Goal: Transaction & Acquisition: Purchase product/service

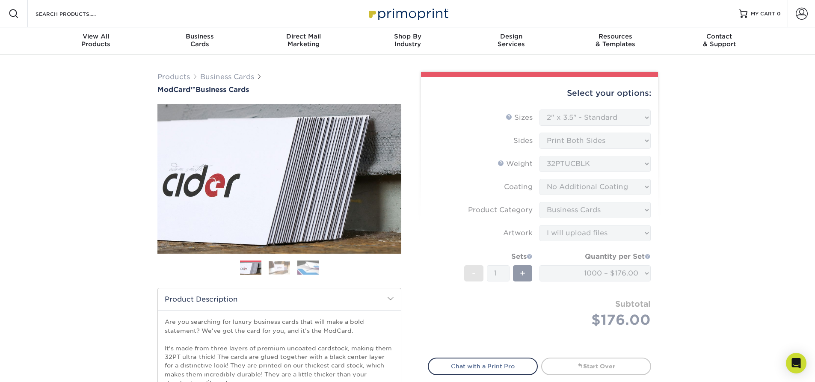
select select "2.00x3.50"
select select "3b5148f1-0588-4f88-a218-97bcfdce65c1"
select select "upload"
select select "1000 – $176.00"
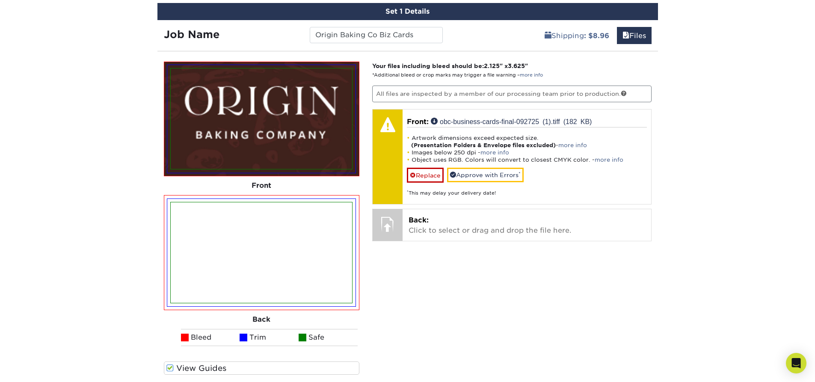
scroll to position [629, 0]
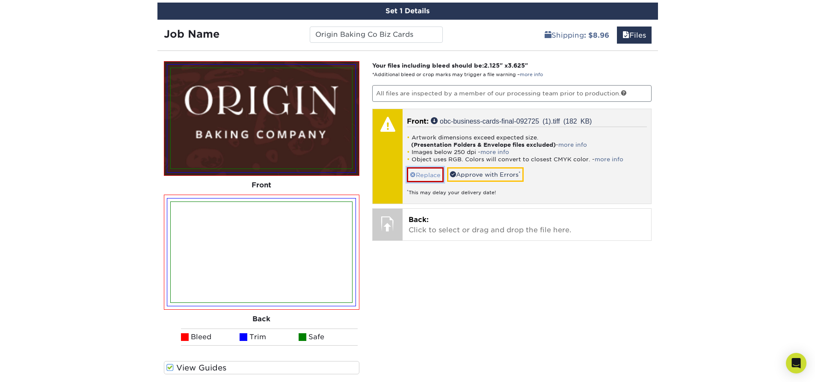
click at [433, 180] on link "Replace" at bounding box center [425, 174] width 37 height 15
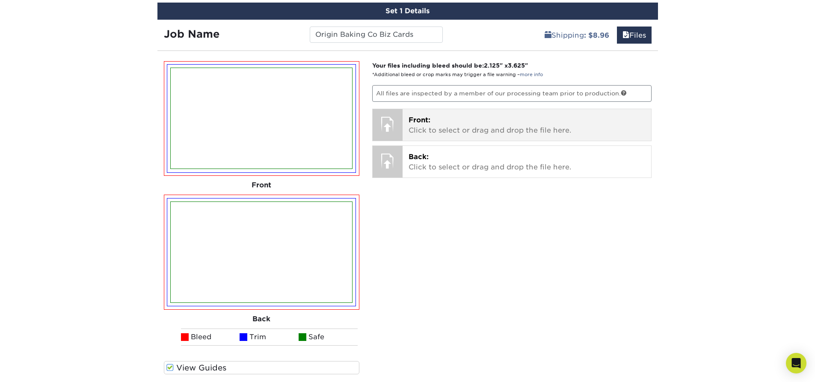
click at [439, 121] on p "Front: Click to select or drag and drop the file here." at bounding box center [526, 125] width 236 height 21
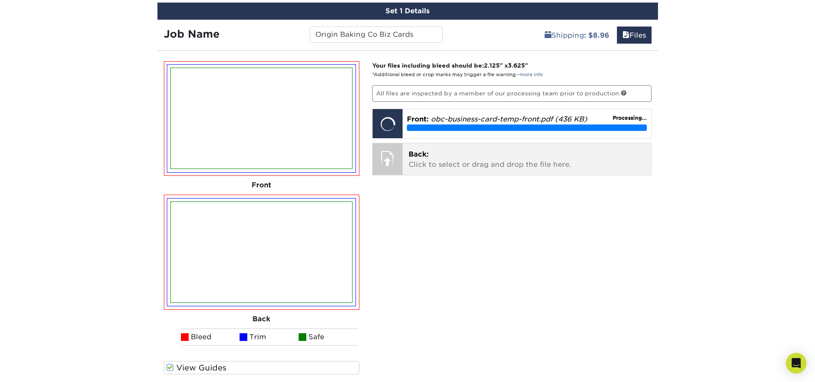
click at [395, 160] on div at bounding box center [387, 158] width 30 height 30
click at [462, 167] on p "Back: Click to select or drag and drop the file here." at bounding box center [526, 159] width 236 height 21
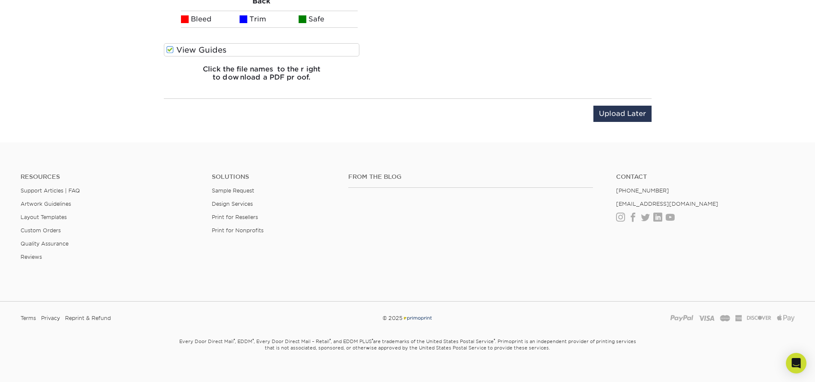
scroll to position [957, 0]
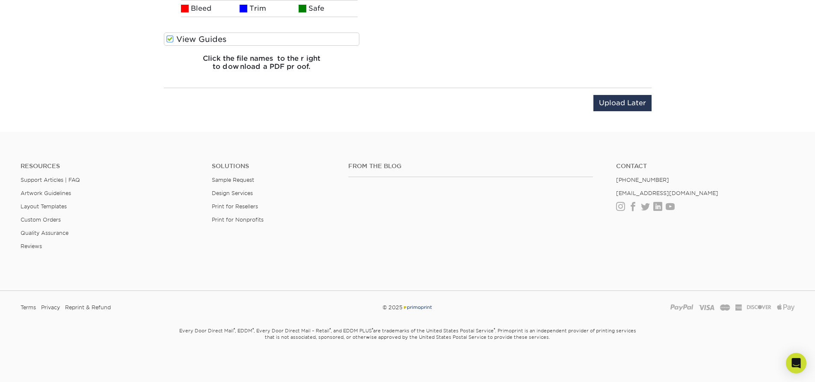
click at [514, 160] on div "Resources Support Articles | FAQ Artwork Guidelines Layout Templates Custom Ord…" at bounding box center [407, 213] width 815 height 142
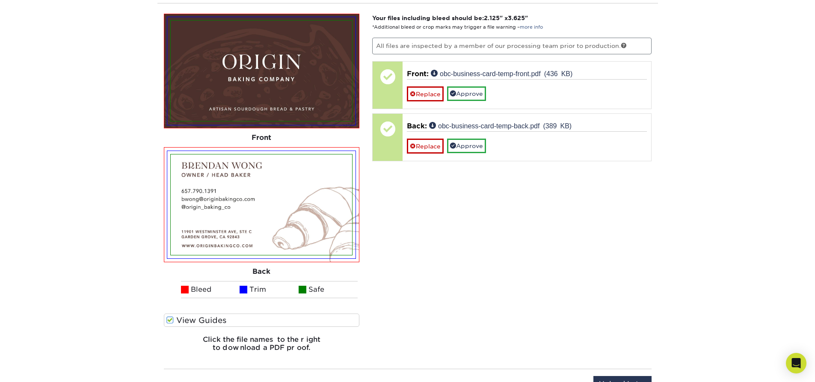
scroll to position [676, 0]
click at [219, 320] on label "View Guides" at bounding box center [262, 320] width 196 height 13
click at [0, 0] on input "View Guides" at bounding box center [0, 0] width 0 height 0
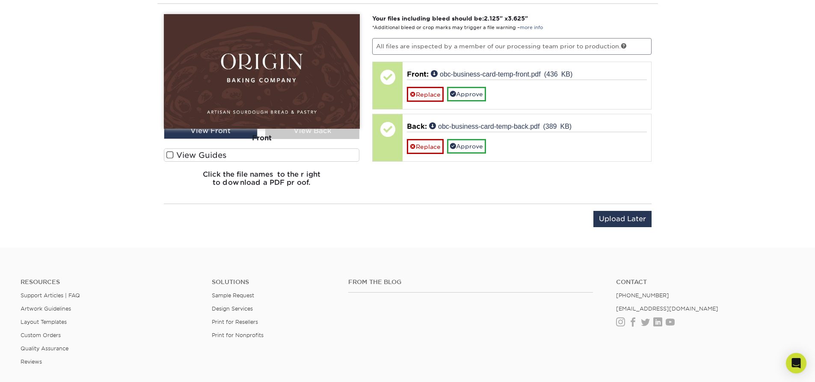
click at [242, 158] on label "View Guides" at bounding box center [262, 154] width 196 height 13
click at [0, 0] on input "View Guides" at bounding box center [0, 0] width 0 height 0
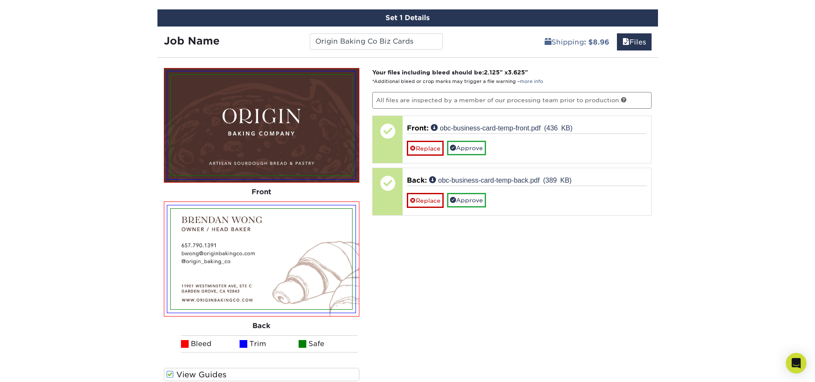
scroll to position [602, 0]
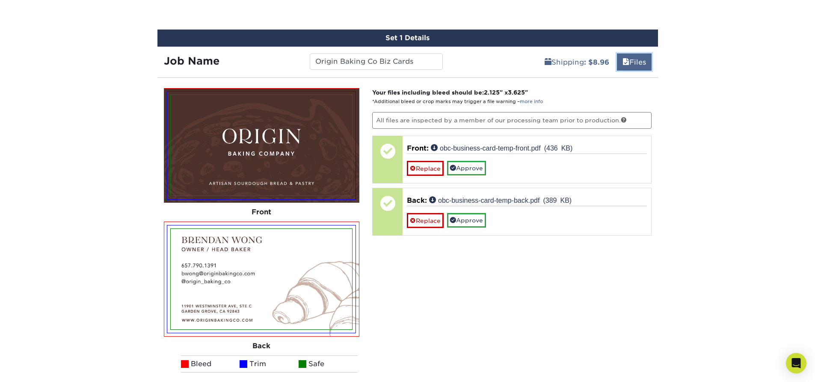
click at [636, 68] on link "Files" at bounding box center [634, 61] width 35 height 17
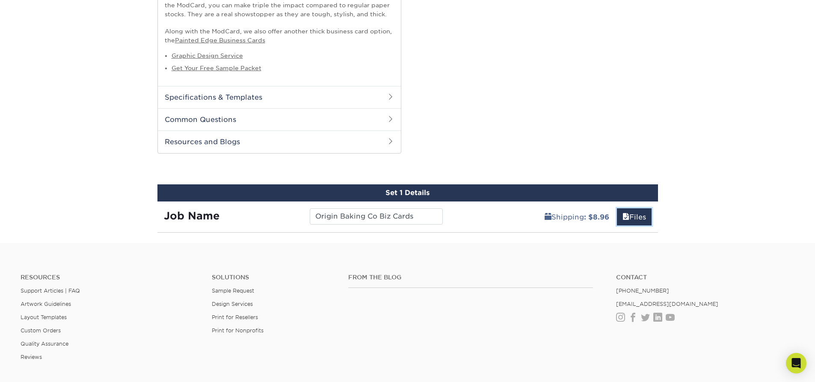
scroll to position [457, 0]
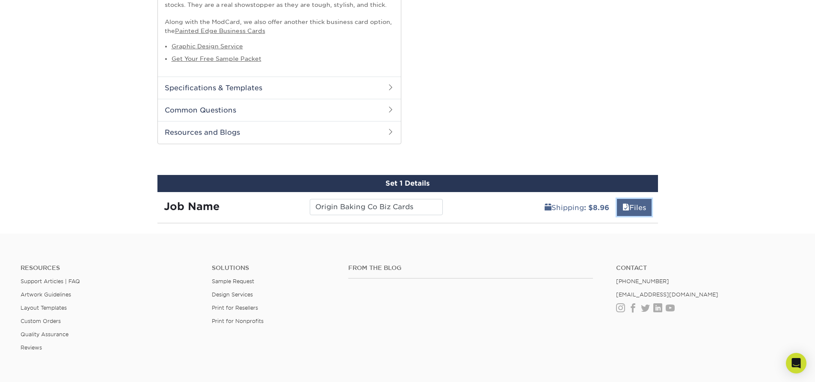
click at [636, 210] on link "Files" at bounding box center [634, 207] width 35 height 17
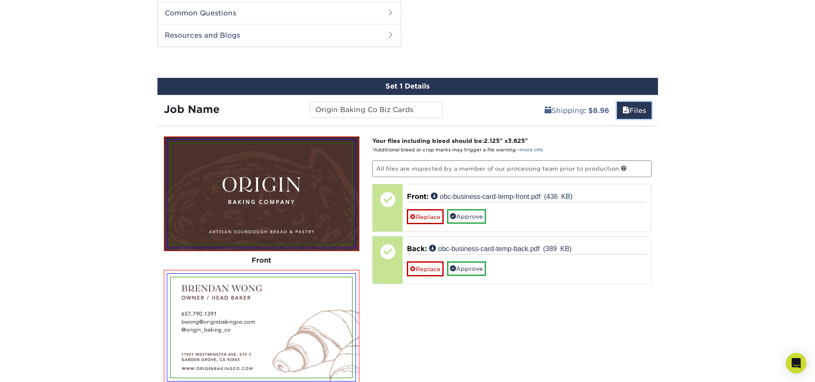
scroll to position [554, 0]
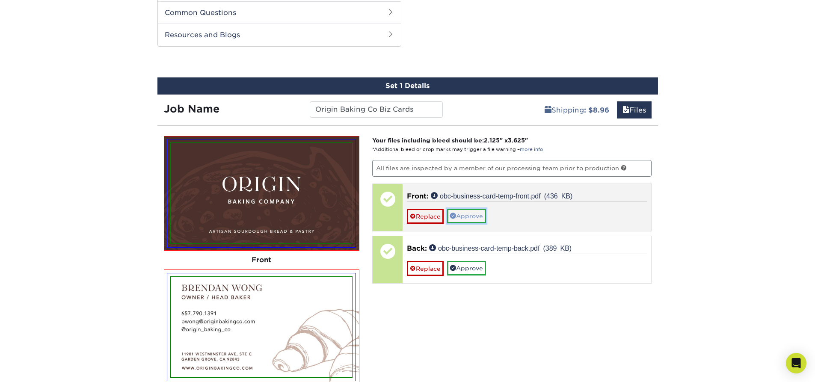
click at [482, 219] on link "Approve" at bounding box center [466, 216] width 39 height 15
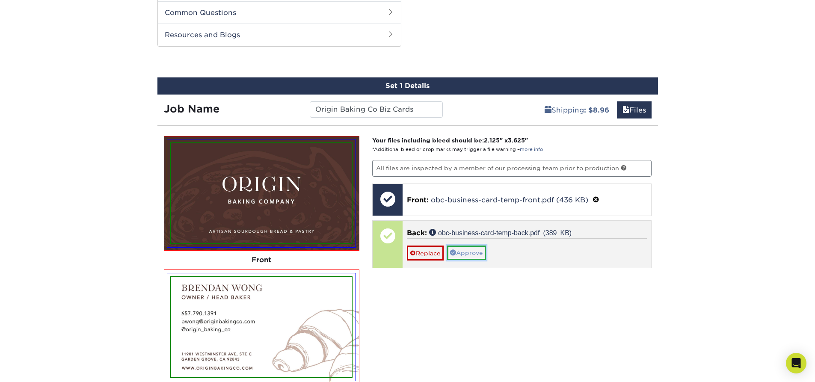
click at [475, 253] on link "Approve" at bounding box center [466, 252] width 39 height 15
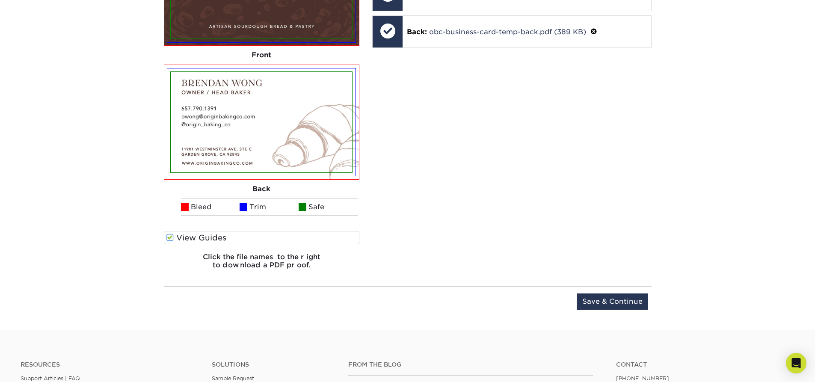
scroll to position [759, 0]
click at [598, 297] on input "Save & Continue" at bounding box center [611, 301] width 71 height 16
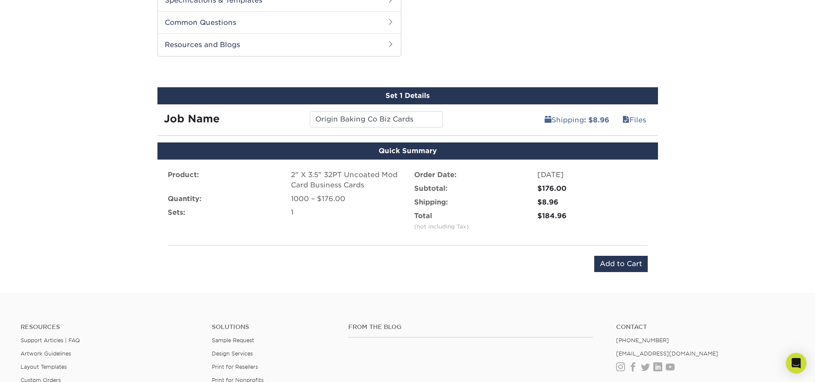
scroll to position [545, 0]
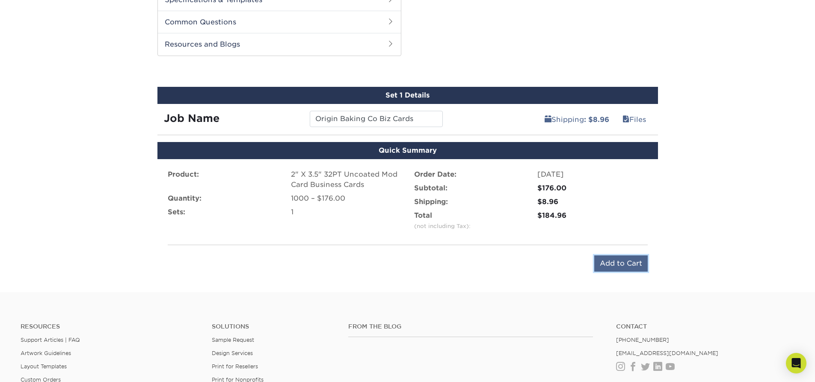
click at [609, 267] on input "Add to Cart" at bounding box center [620, 263] width 53 height 16
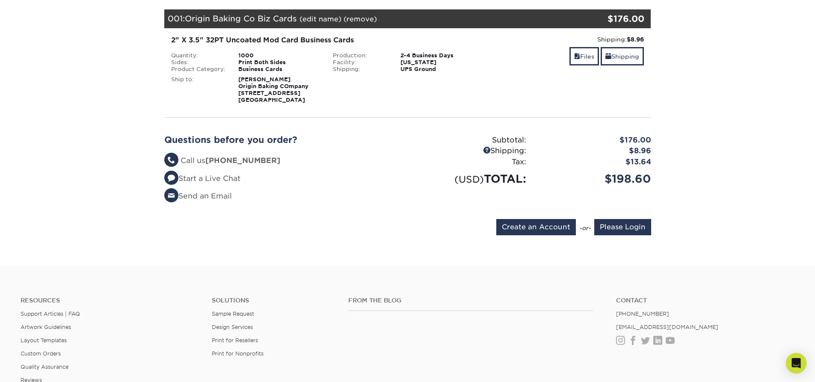
scroll to position [121, 0]
click at [546, 226] on input "Create an Account" at bounding box center [536, 227] width 80 height 16
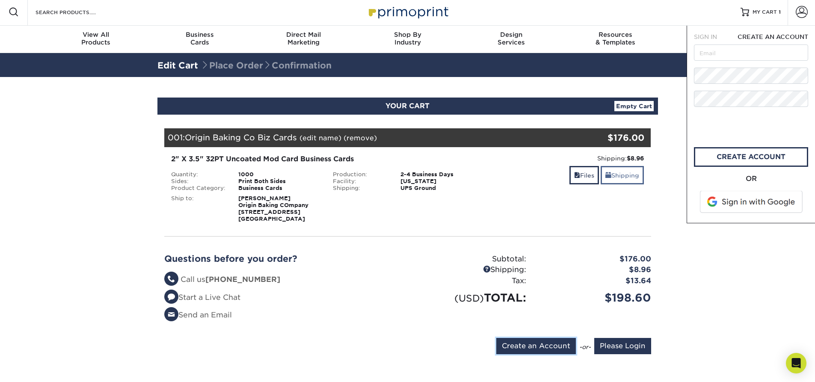
scroll to position [0, 0]
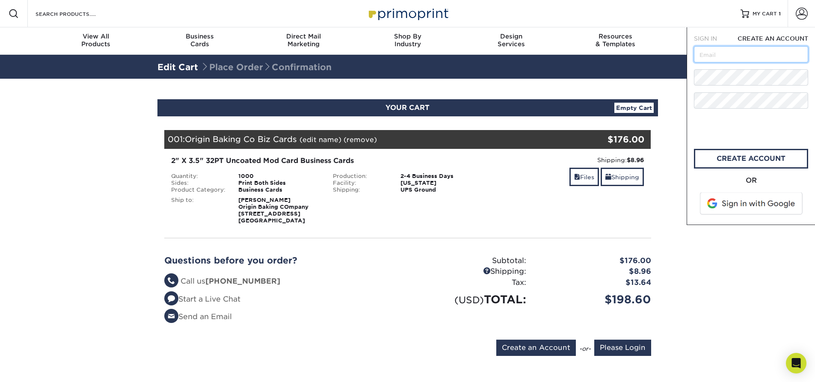
click at [741, 53] on input "text" at bounding box center [751, 54] width 114 height 16
type input "bwong@originbakingco.com"
click at [733, 162] on link "create account" at bounding box center [751, 159] width 114 height 20
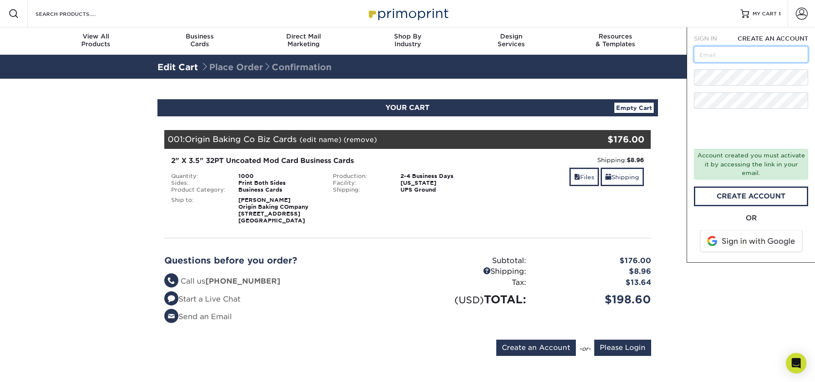
click at [748, 60] on input "text" at bounding box center [751, 54] width 114 height 16
type input "bfwong104@gmail.com"
click at [754, 59] on input "bfwong104@gmail.com" at bounding box center [751, 54] width 114 height 16
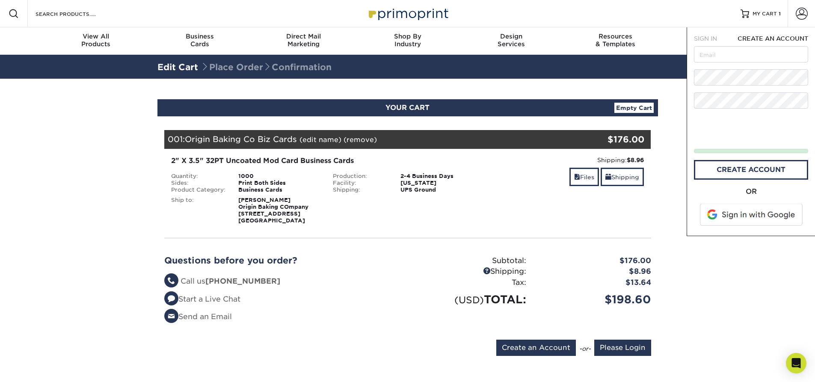
click at [754, 59] on input "text" at bounding box center [751, 54] width 114 height 16
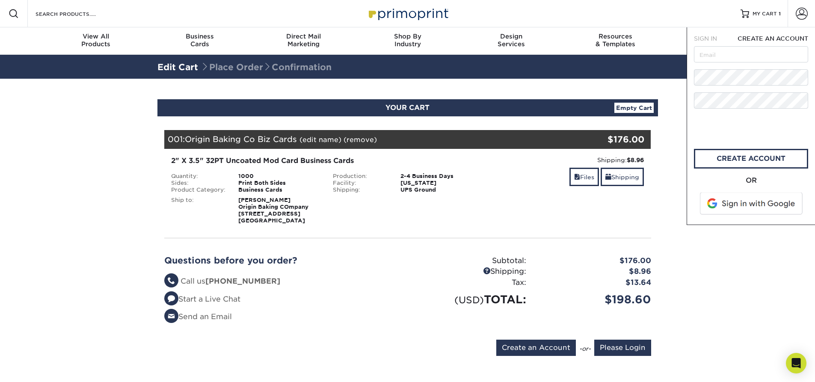
type input "[EMAIL_ADDRESS][DOMAIN_NAME]"
click at [732, 158] on link "CREATE ACCOUNT" at bounding box center [751, 159] width 114 height 20
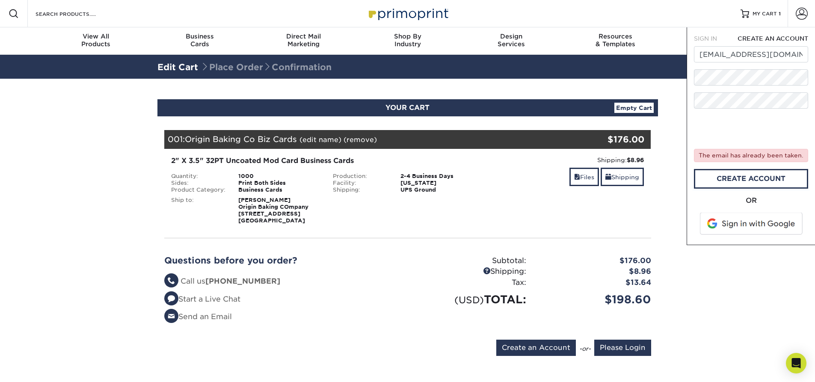
click at [708, 43] on div "SIGN IN" at bounding box center [708, 38] width 42 height 9
click at [710, 37] on span "SIGN IN" at bounding box center [705, 38] width 23 height 7
type input "[EMAIL_ADDRESS][DOMAIN_NAME]"
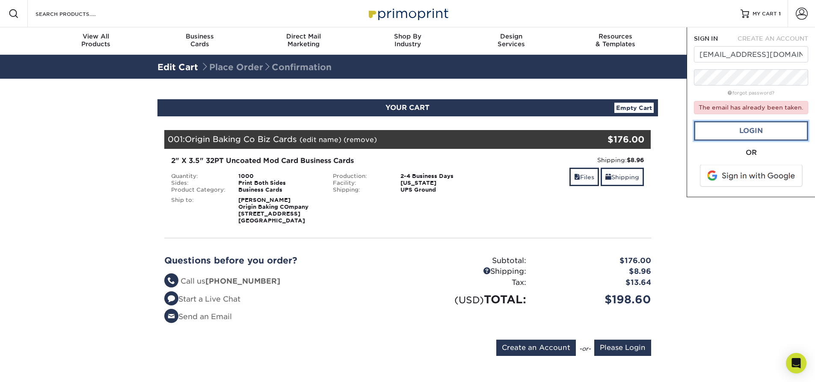
click at [748, 135] on link "Login" at bounding box center [751, 131] width 114 height 20
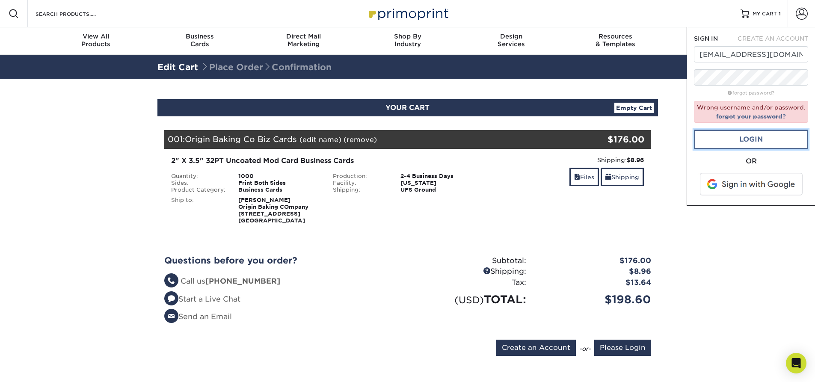
click at [744, 142] on link "Login" at bounding box center [751, 140] width 114 height 20
click at [756, 133] on link "Login" at bounding box center [751, 140] width 114 height 20
click at [767, 115] on link "forgot your password?" at bounding box center [751, 116] width 70 height 7
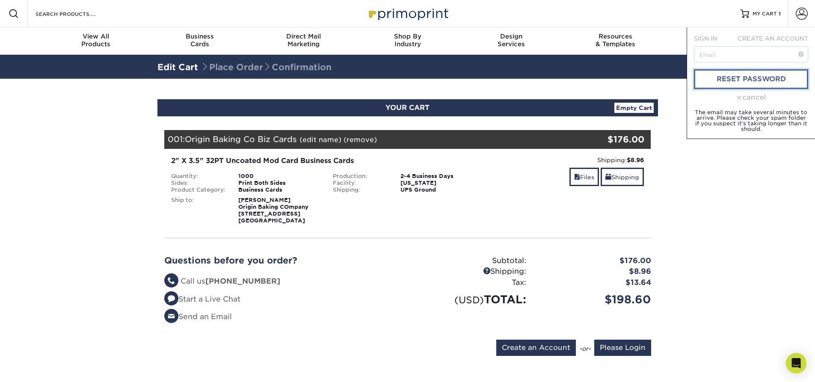
click at [762, 75] on link "reset password" at bounding box center [751, 79] width 114 height 20
click at [748, 81] on link "reset password" at bounding box center [751, 79] width 114 height 20
click at [761, 55] on input "text" at bounding box center [751, 54] width 114 height 16
type input "[EMAIL_ADDRESS][DOMAIN_NAME]"
click at [763, 80] on link "reset password" at bounding box center [751, 79] width 114 height 20
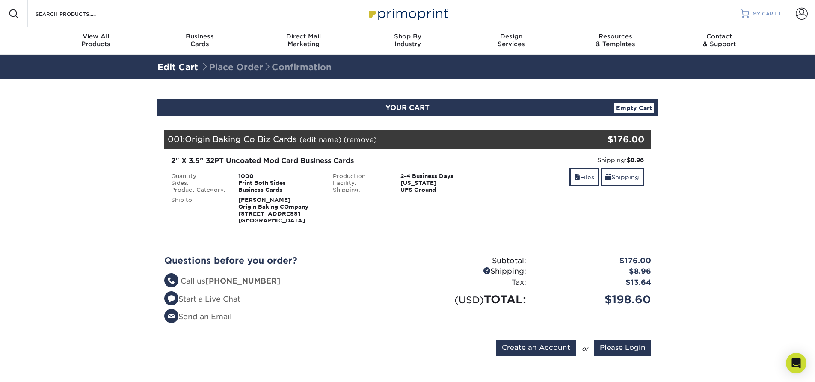
click at [773, 18] on link "MY CART 1" at bounding box center [760, 13] width 40 height 27
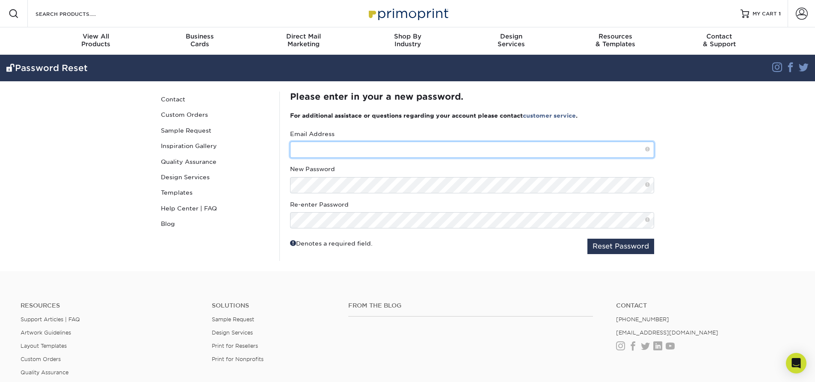
click at [411, 149] on input "text" at bounding box center [472, 150] width 364 height 16
type input "[EMAIL_ADDRESS][DOMAIN_NAME]"
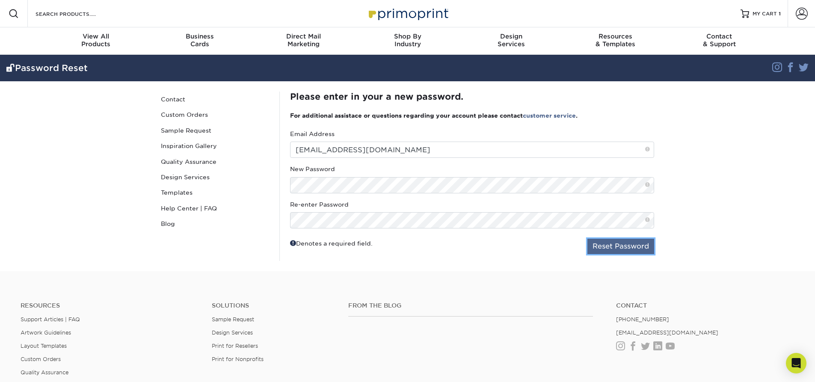
click at [603, 247] on button "Reset Password" at bounding box center [620, 246] width 67 height 15
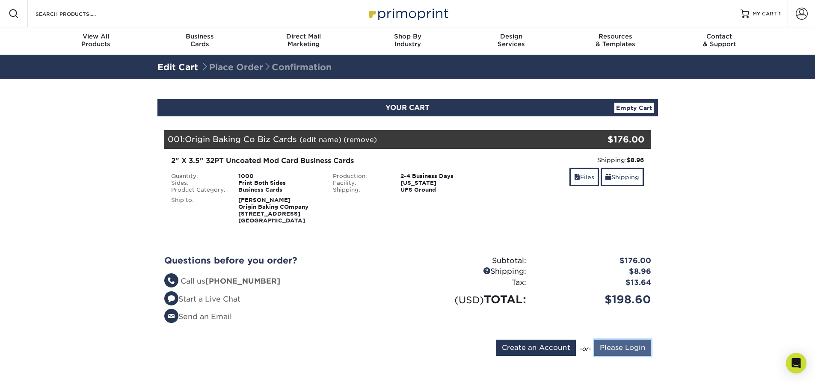
click at [617, 348] on input "Please Login" at bounding box center [622, 348] width 57 height 16
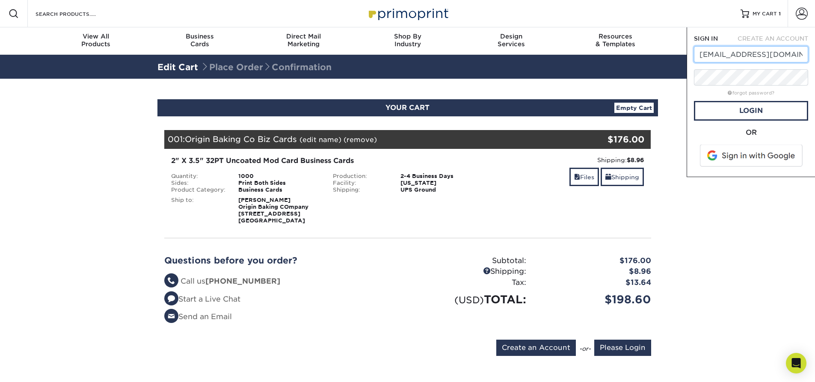
click at [743, 56] on input "bwong@originbakingco.com" at bounding box center [751, 54] width 114 height 16
click at [750, 116] on link "Login" at bounding box center [751, 111] width 114 height 20
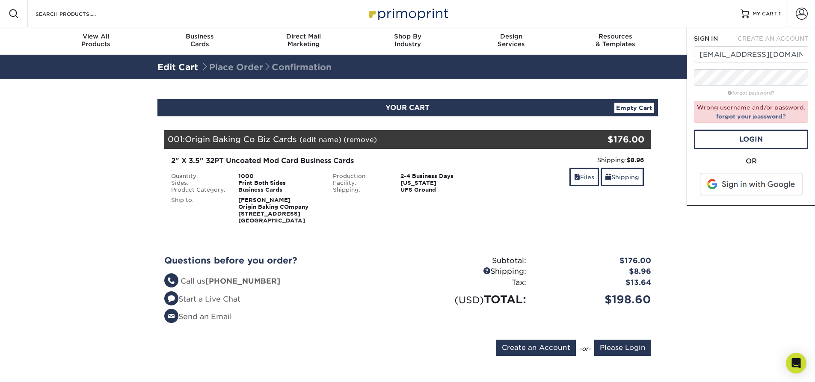
click at [772, 102] on div "Wrong username and/or password. forgot your password?" at bounding box center [751, 112] width 114 height 22
click at [770, 132] on link "Login" at bounding box center [751, 140] width 114 height 20
click at [701, 47] on input "[EMAIL_ADDRESS][DOMAIN_NAME]" at bounding box center [751, 54] width 114 height 16
type input "[EMAIL_ADDRESS][DOMAIN_NAME]"
click at [765, 116] on link "forgot your password?" at bounding box center [751, 116] width 70 height 7
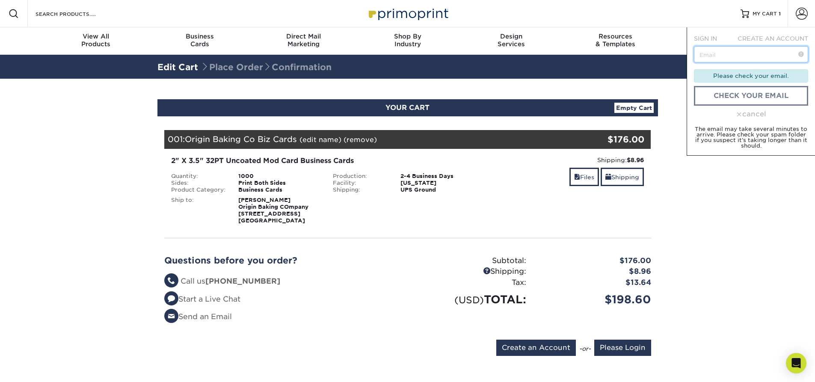
click at [724, 59] on input "text" at bounding box center [751, 54] width 114 height 16
type input "bw"
click at [713, 36] on span "SIGN IN" at bounding box center [705, 38] width 23 height 7
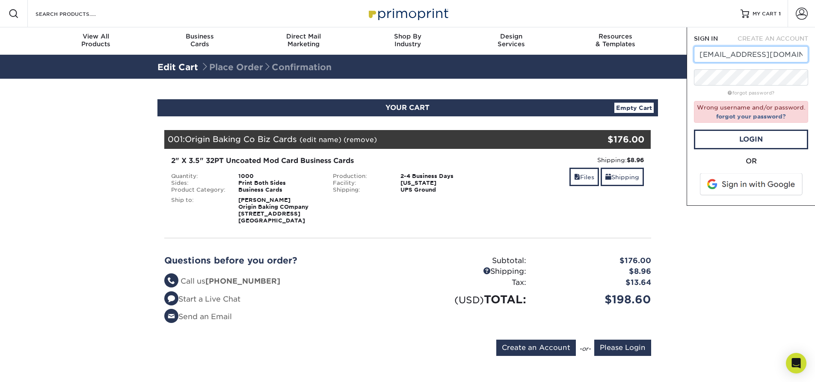
click at [752, 52] on input "[EMAIL_ADDRESS][DOMAIN_NAME]" at bounding box center [751, 54] width 114 height 16
click at [742, 137] on link "Login" at bounding box center [751, 140] width 114 height 20
click at [750, 136] on link "Login" at bounding box center [751, 140] width 114 height 20
click at [737, 142] on link "Login" at bounding box center [751, 140] width 114 height 20
click at [760, 67] on form "SIGN IN CREATE AN ACCOUNT bwong@originbakingco.com forgot password? Wrong usern…" at bounding box center [751, 116] width 114 height 164
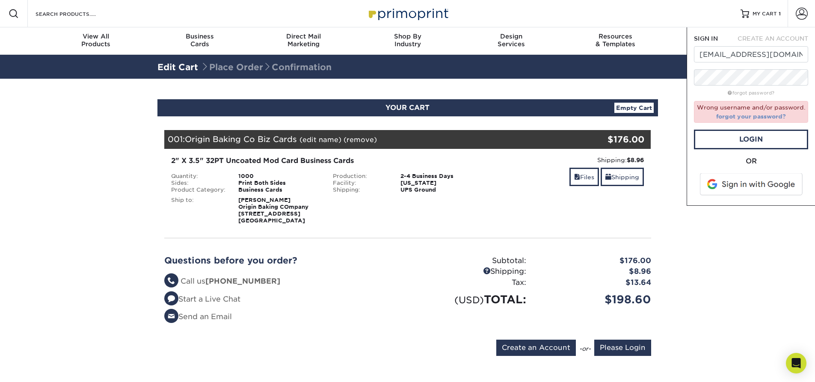
click at [768, 118] on link "forgot your password?" at bounding box center [751, 116] width 70 height 7
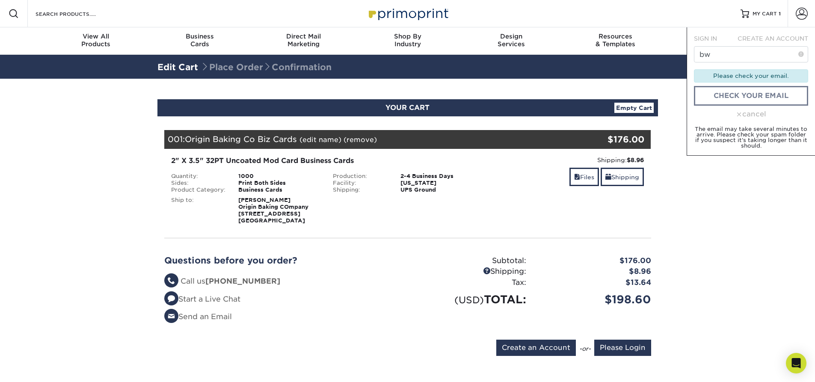
click at [746, 118] on div "cancel" at bounding box center [751, 114] width 114 height 10
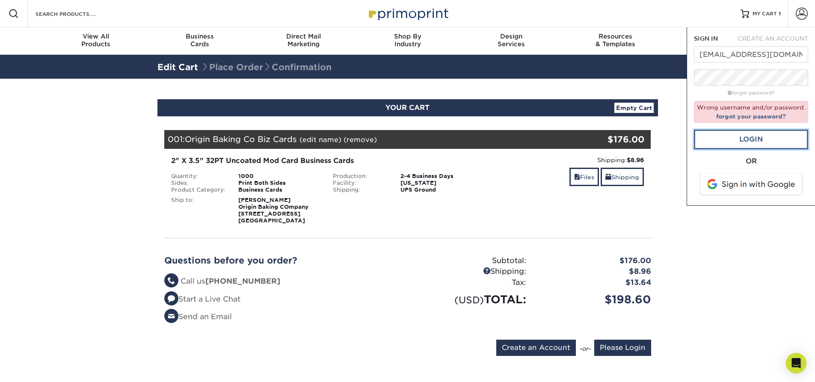
click at [759, 131] on link "Login" at bounding box center [751, 140] width 114 height 20
click at [735, 59] on input "[EMAIL_ADDRESS][DOMAIN_NAME]" at bounding box center [751, 54] width 114 height 16
click at [725, 142] on link "Login" at bounding box center [751, 140] width 114 height 20
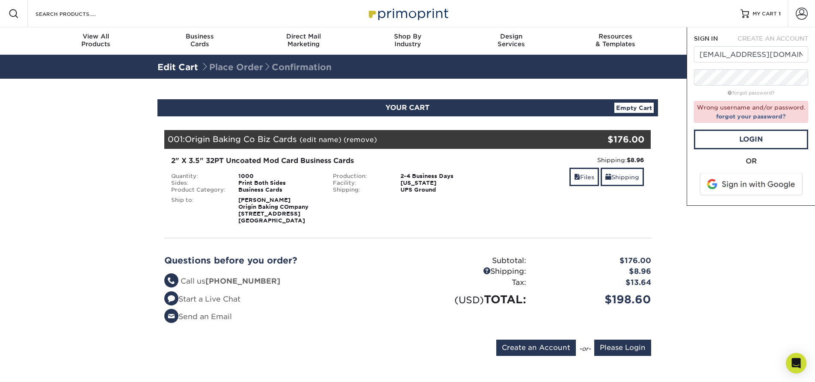
click at [787, 224] on section "YOUR CART Empty Cart Your Cart is Empty Account Login Create Account Contact Us…" at bounding box center [407, 233] width 815 height 308
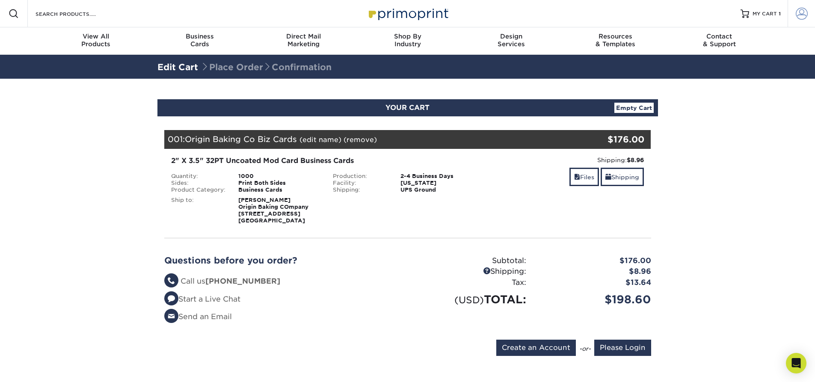
click at [802, 16] on span at bounding box center [801, 14] width 12 height 12
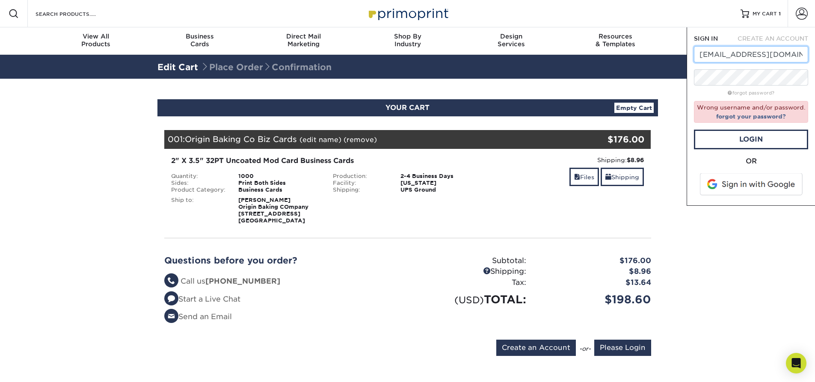
click at [719, 59] on input "[EMAIL_ADDRESS][DOMAIN_NAME]" at bounding box center [751, 54] width 114 height 16
click at [768, 210] on section "YOUR CART Empty Cart Your Cart is Empty Account Login Create Account Contact Us…" at bounding box center [407, 233] width 815 height 308
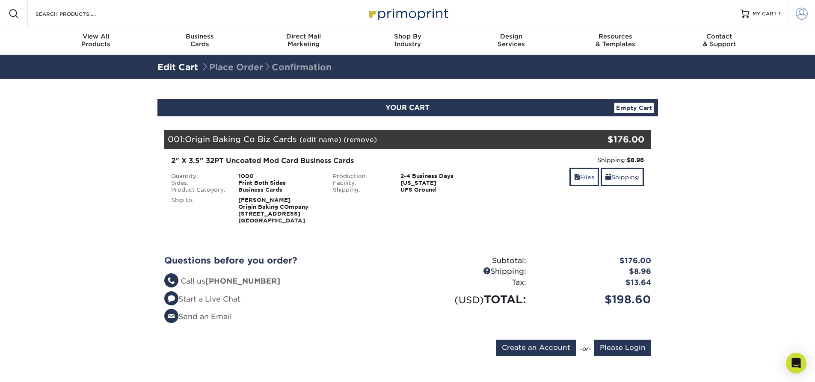
click at [800, 18] on span at bounding box center [801, 14] width 12 height 12
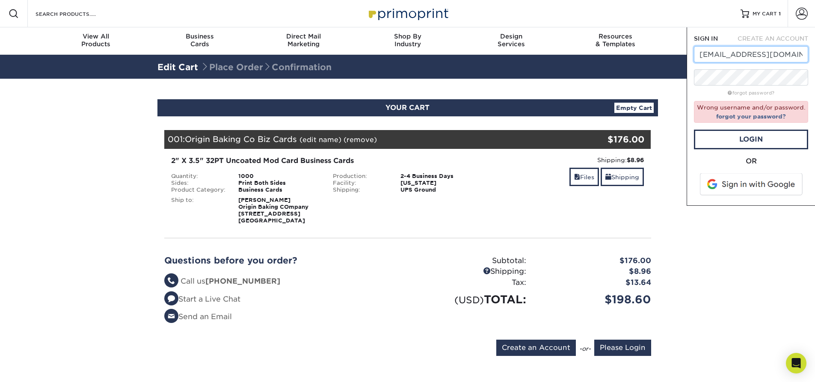
click at [775, 59] on input "[EMAIL_ADDRESS][DOMAIN_NAME]" at bounding box center [751, 54] width 114 height 16
click at [736, 55] on input "text" at bounding box center [751, 54] width 114 height 16
click at [714, 53] on input "text" at bounding box center [751, 54] width 114 height 16
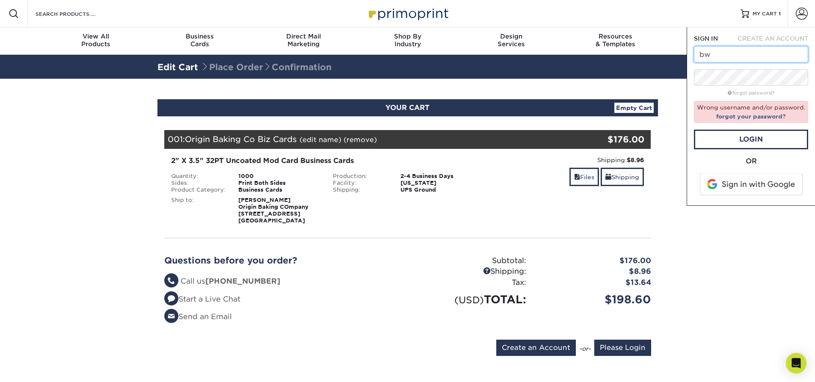
type input "b"
click at [721, 58] on input "text" at bounding box center [751, 54] width 114 height 16
type input "bwong@originbakingco.com"
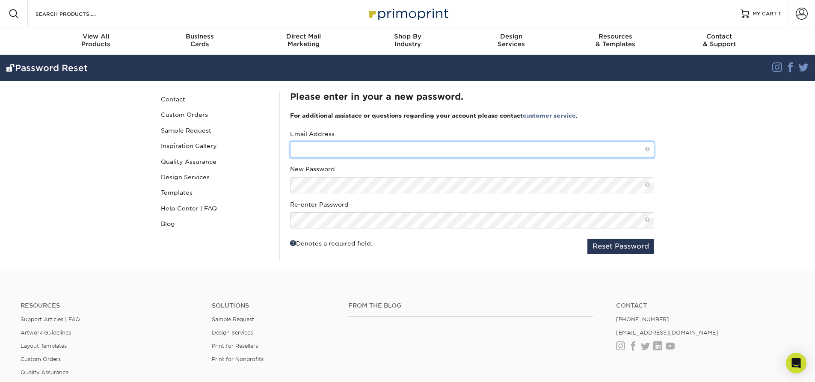
click at [436, 152] on input "text" at bounding box center [472, 150] width 364 height 16
type input "[EMAIL_ADDRESS][DOMAIN_NAME]"
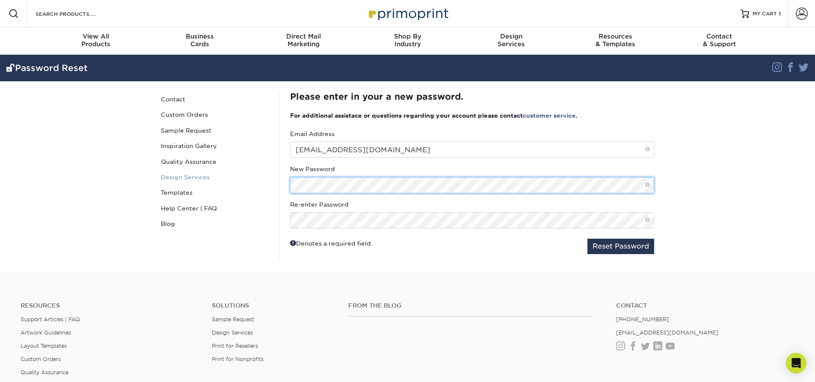
click at [252, 171] on div "Password Reset Contact Custom Orders Sample Request Inspiration Gallery Quality…" at bounding box center [407, 176] width 513 height 190
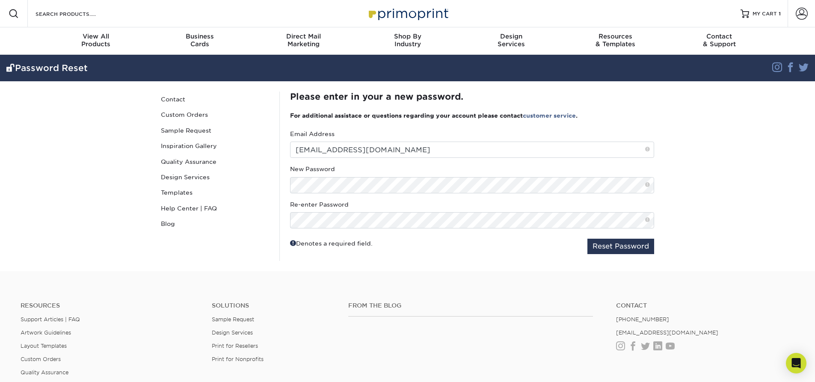
click at [342, 290] on div "Resources Support Articles | FAQ Artwork Guidelines Layout Templates Custom Ord…" at bounding box center [407, 352] width 815 height 142
click at [599, 195] on div "Email Address [EMAIL_ADDRESS][DOMAIN_NAME] New Password Re-enter Password" at bounding box center [472, 179] width 364 height 99
click at [611, 252] on button "Reset Password" at bounding box center [620, 246] width 67 height 15
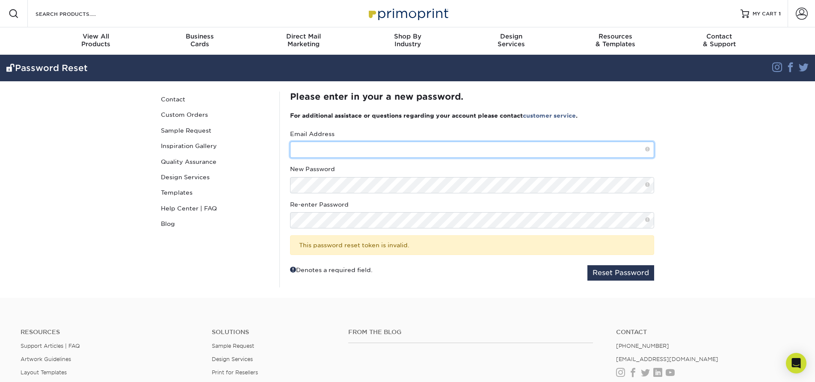
click at [312, 148] on input "text" at bounding box center [472, 150] width 364 height 16
type input "[EMAIL_ADDRESS][DOMAIN_NAME]"
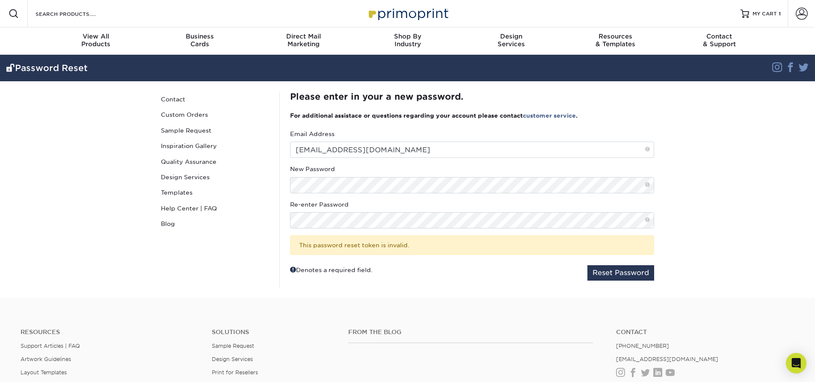
click at [352, 195] on div "Email Address [EMAIL_ADDRESS][DOMAIN_NAME] New Password Re-enter Password" at bounding box center [472, 193] width 364 height 126
click at [638, 273] on button "Reset Password" at bounding box center [620, 272] width 67 height 15
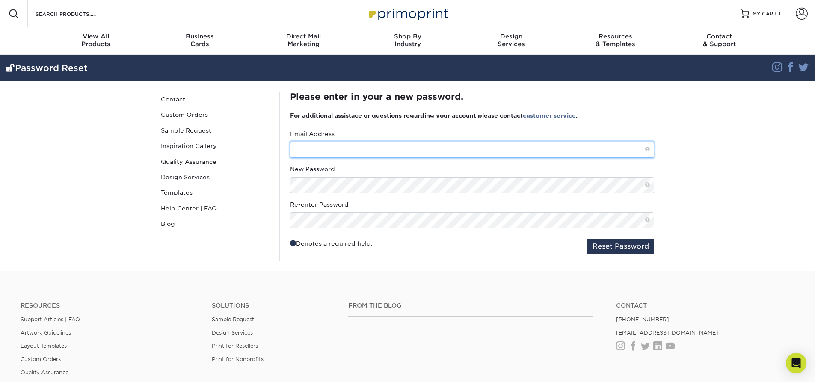
click at [434, 151] on input "text" at bounding box center [472, 150] width 364 height 16
type input "[EMAIL_ADDRESS][DOMAIN_NAME]"
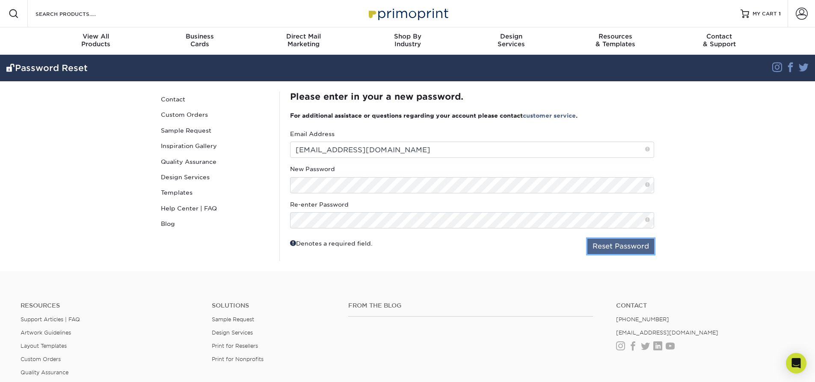
click at [600, 251] on button "Reset Password" at bounding box center [620, 246] width 67 height 15
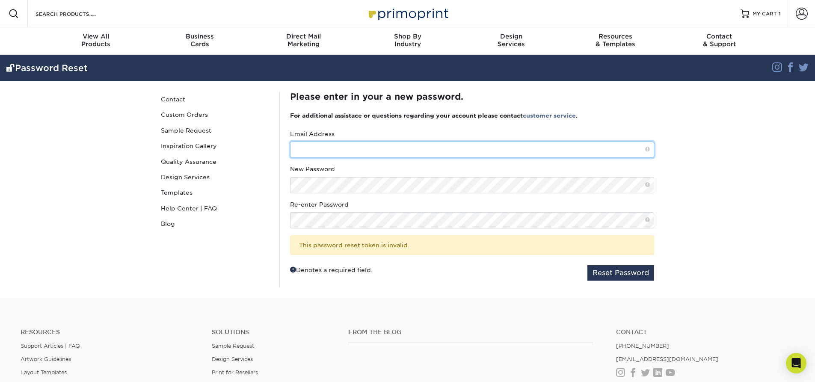
click at [349, 152] on input "text" at bounding box center [472, 150] width 364 height 16
type input "[EMAIL_ADDRESS][DOMAIN_NAME]"
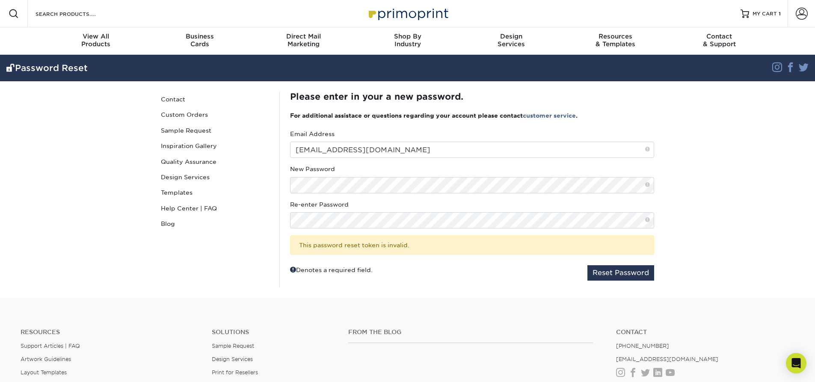
click at [634, 282] on fieldset "Email Address bwong@originbakingco.com New Password Re-enter Password Reset Pas…" at bounding box center [472, 209] width 364 height 158
click at [626, 278] on button "Reset Password" at bounding box center [620, 272] width 67 height 15
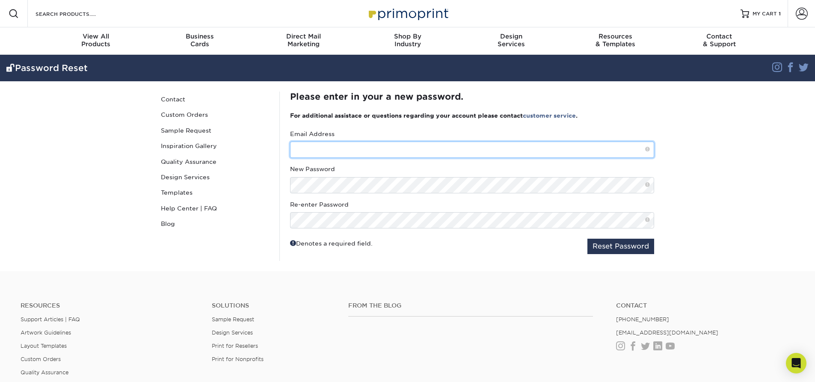
click at [370, 143] on input "text" at bounding box center [472, 150] width 364 height 16
type input "[EMAIL_ADDRESS][DOMAIN_NAME]"
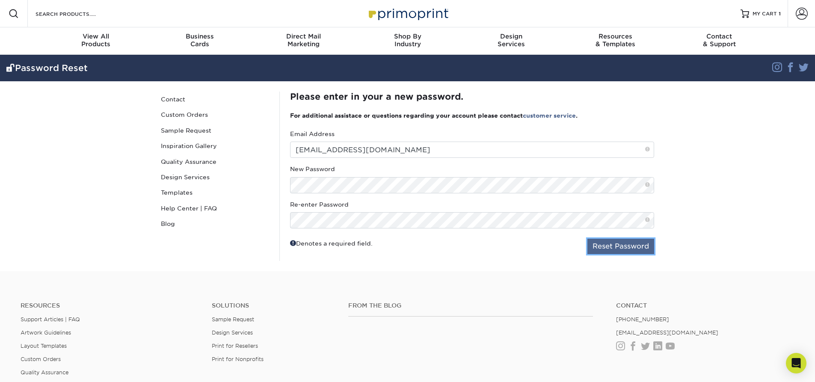
click at [629, 251] on button "Reset Password" at bounding box center [620, 246] width 67 height 15
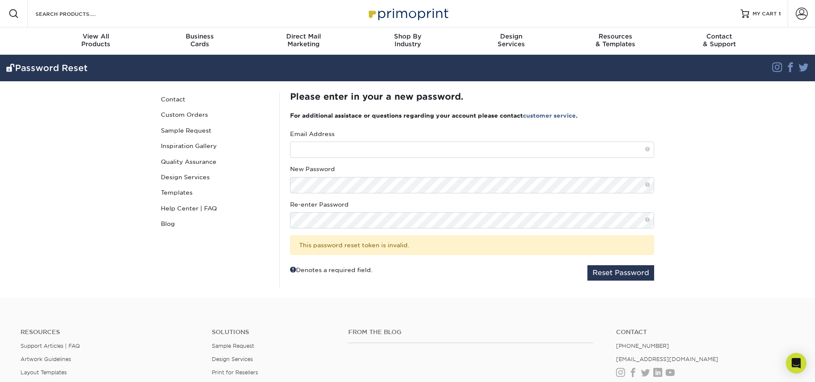
click at [332, 171] on label "New Password" at bounding box center [312, 169] width 45 height 9
click at [0, 0] on input "Email Address" at bounding box center [0, 0] width 0 height 0
click at [349, 140] on div "Email Address" at bounding box center [472, 144] width 364 height 28
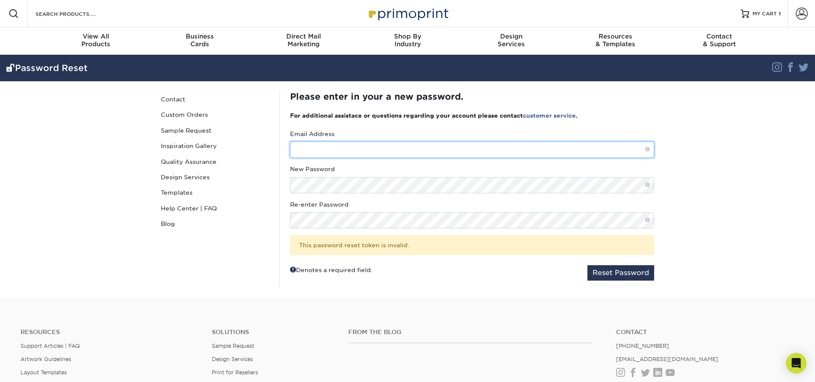
click at [349, 150] on input "text" at bounding box center [472, 150] width 364 height 16
type input "[EMAIL_ADDRESS][DOMAIN_NAME]"
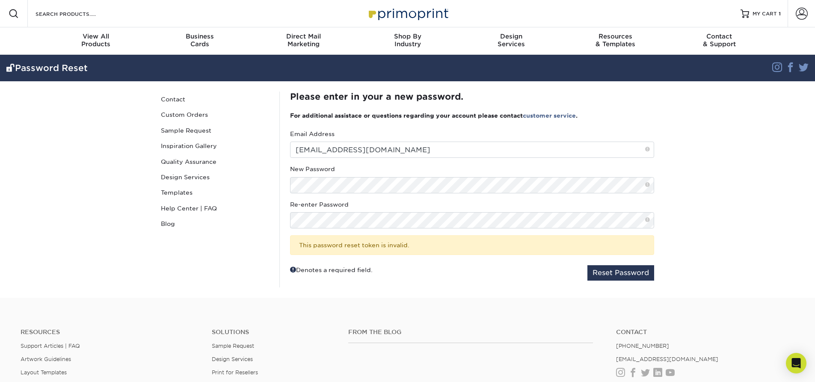
click at [646, 183] on span at bounding box center [647, 184] width 5 height 7
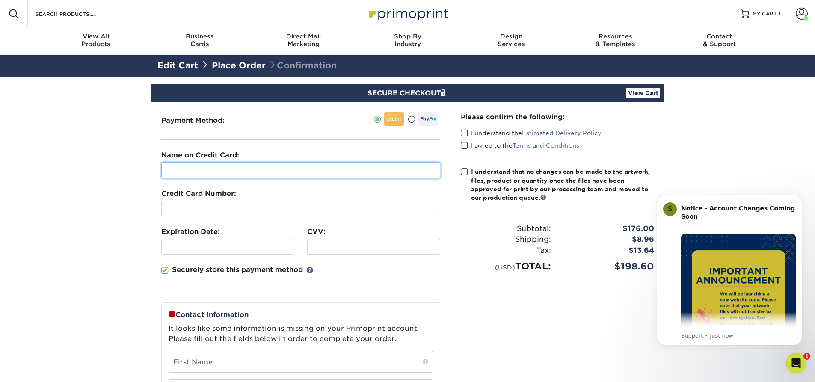
click at [396, 168] on input "text" at bounding box center [300, 170] width 279 height 16
type input "Brendan Wong"
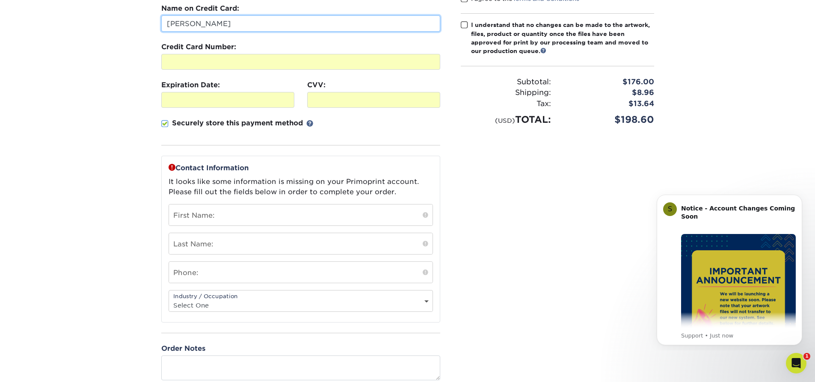
scroll to position [147, 0]
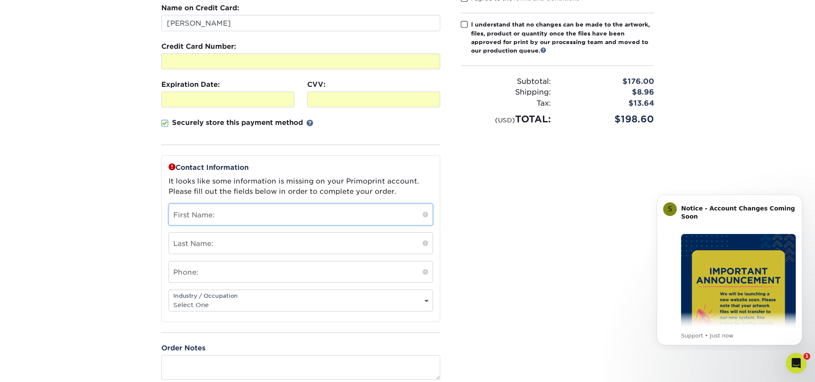
click at [281, 216] on input "text" at bounding box center [300, 214] width 263 height 21
type input "Brendan"
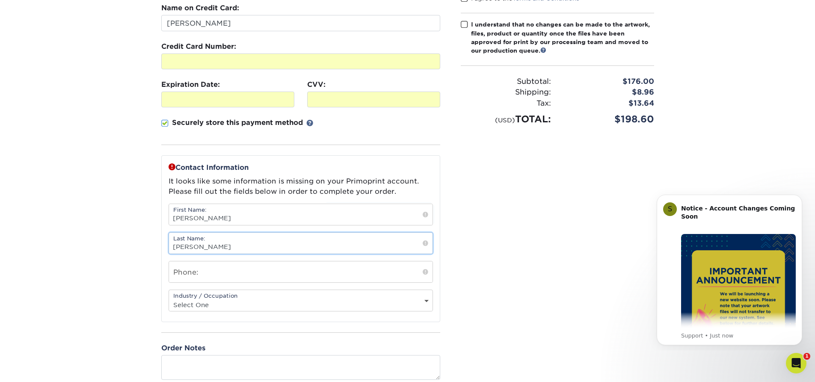
type input "Wong"
type input "6"
type input ")"
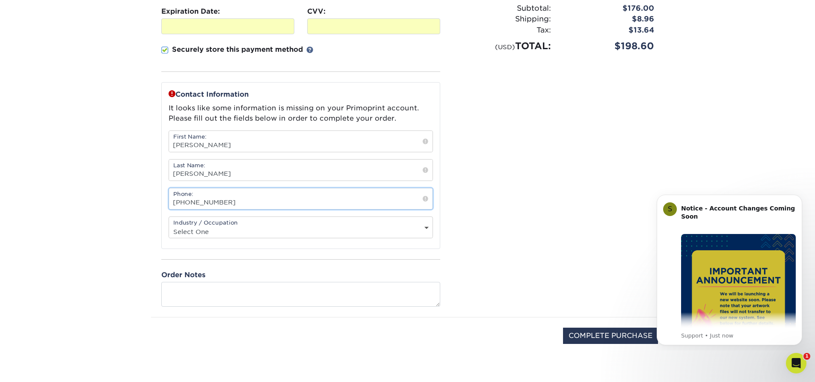
scroll to position [222, 0]
type input "(657) 790-1391"
click at [268, 233] on select "Select One Administrative Executive Human Resources Construction Education Ente…" at bounding box center [300, 230] width 263 height 12
select select "10"
click at [169, 224] on select "Select One Administrative Executive Human Resources Construction Education Ente…" at bounding box center [300, 230] width 263 height 12
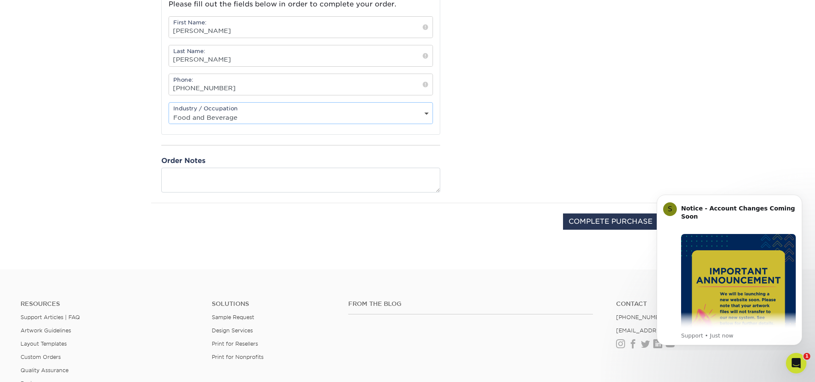
scroll to position [336, 0]
click at [564, 217] on input "COMPLETE PURCHASE" at bounding box center [610, 220] width 95 height 16
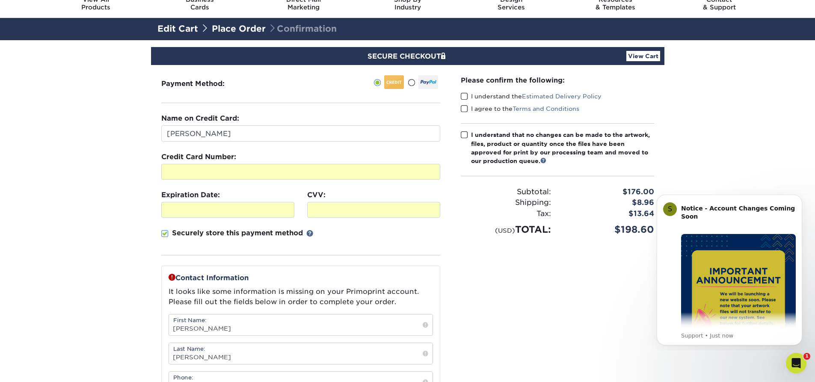
scroll to position [36, 0]
click at [465, 95] on span at bounding box center [464, 97] width 7 height 8
click at [0, 0] on input "I understand the Estimated Delivery Policy" at bounding box center [0, 0] width 0 height 0
click at [465, 107] on span at bounding box center [464, 109] width 7 height 8
click at [0, 0] on input "I agree to the Terms and Conditions" at bounding box center [0, 0] width 0 height 0
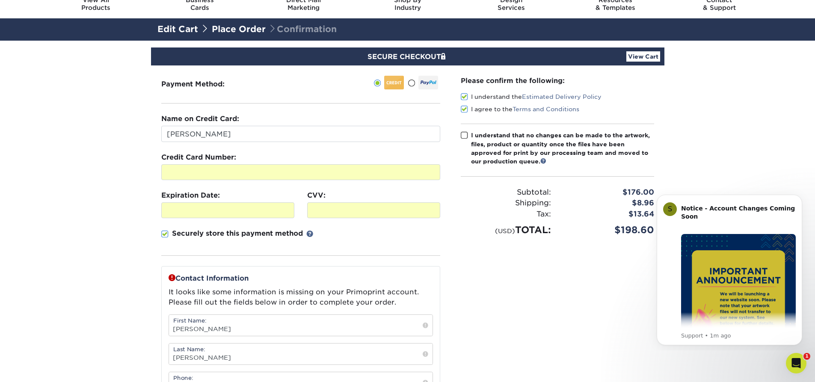
click at [467, 133] on span at bounding box center [464, 135] width 7 height 8
click at [0, 0] on input "I understand that no changes can be made to the artwork, files, product or quan…" at bounding box center [0, 0] width 0 height 0
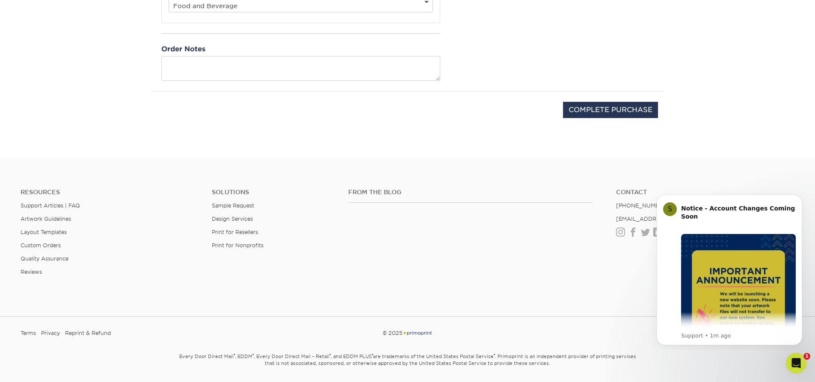
scroll to position [472, 0]
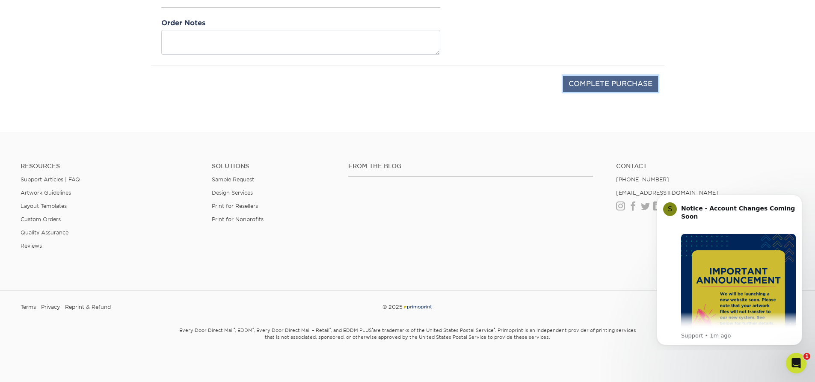
click at [592, 77] on input "COMPLETE PURCHASE" at bounding box center [610, 84] width 95 height 16
type input "PROCESSING, PLEASE WAIT..."
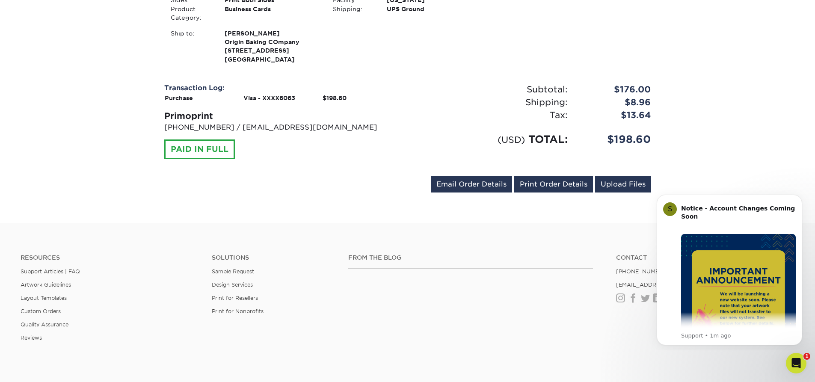
scroll to position [290, 0]
